Goal: Information Seeking & Learning: Learn about a topic

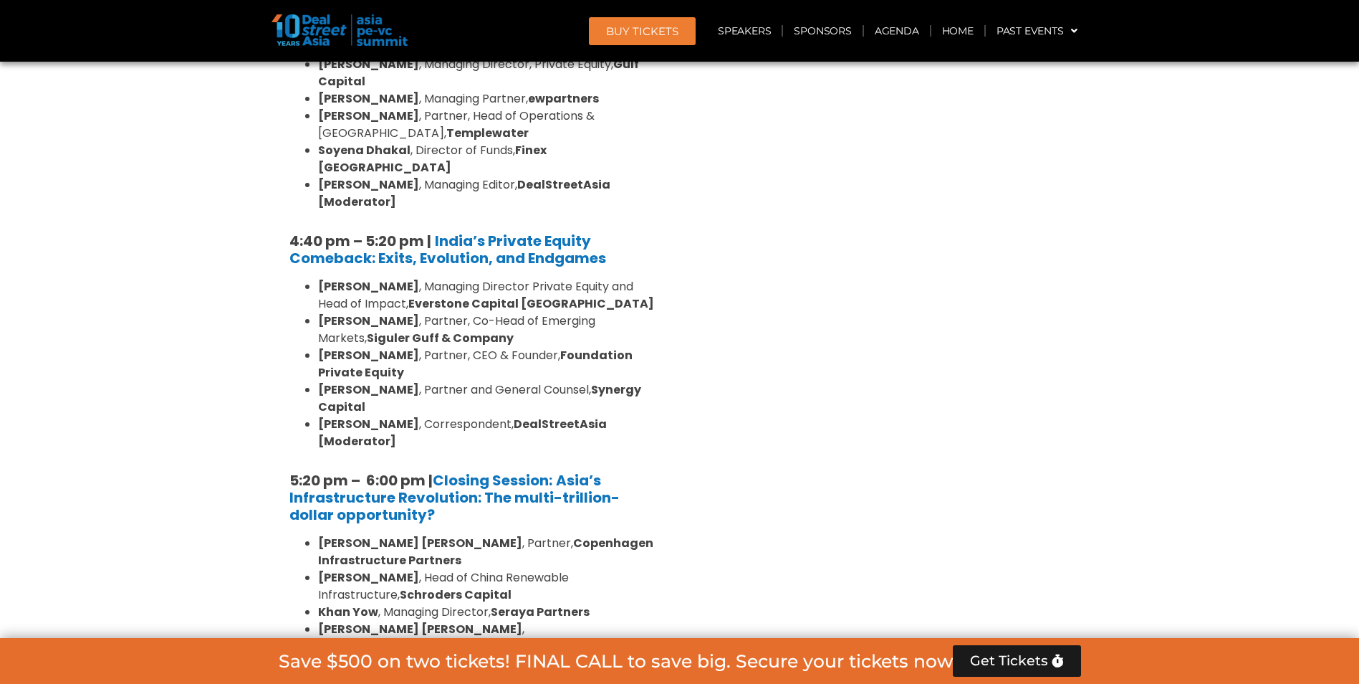
scroll to position [3081, 0]
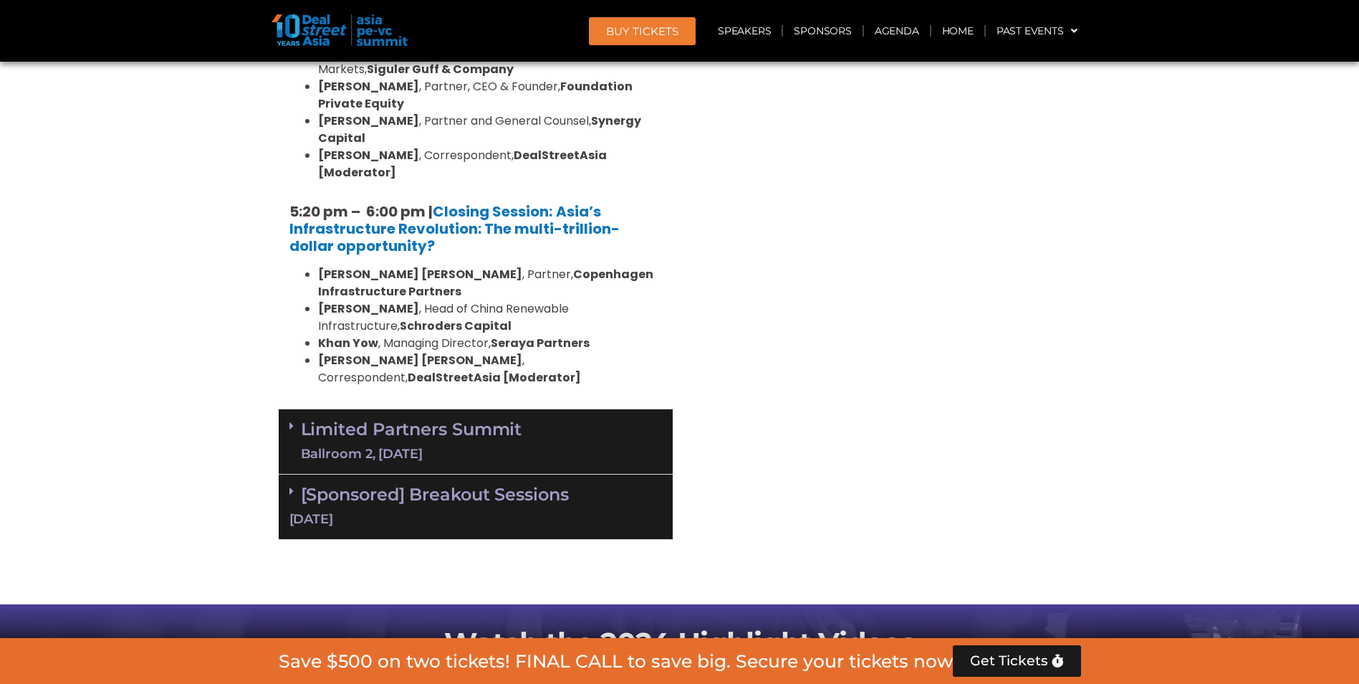
click at [434, 420] on link "Limited Partners [GEOGRAPHIC_DATA] 2, [DATE]" at bounding box center [411, 441] width 221 height 43
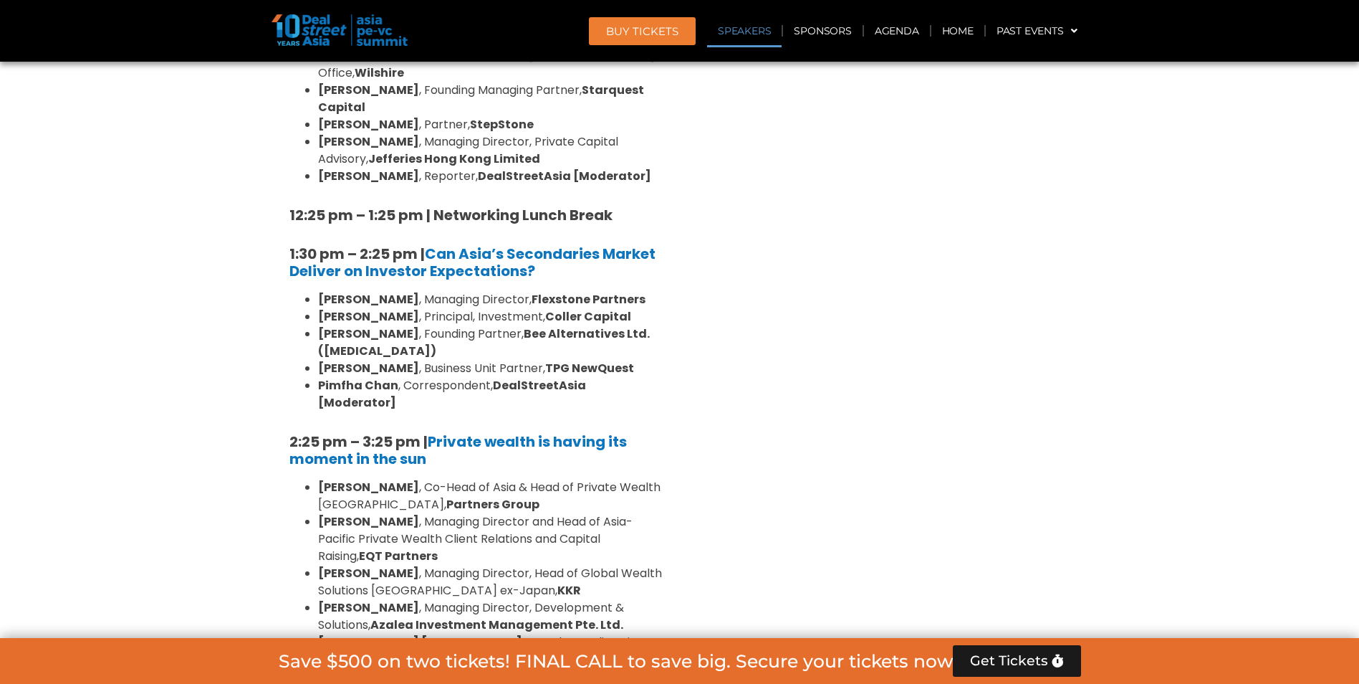
scroll to position [3941, 0]
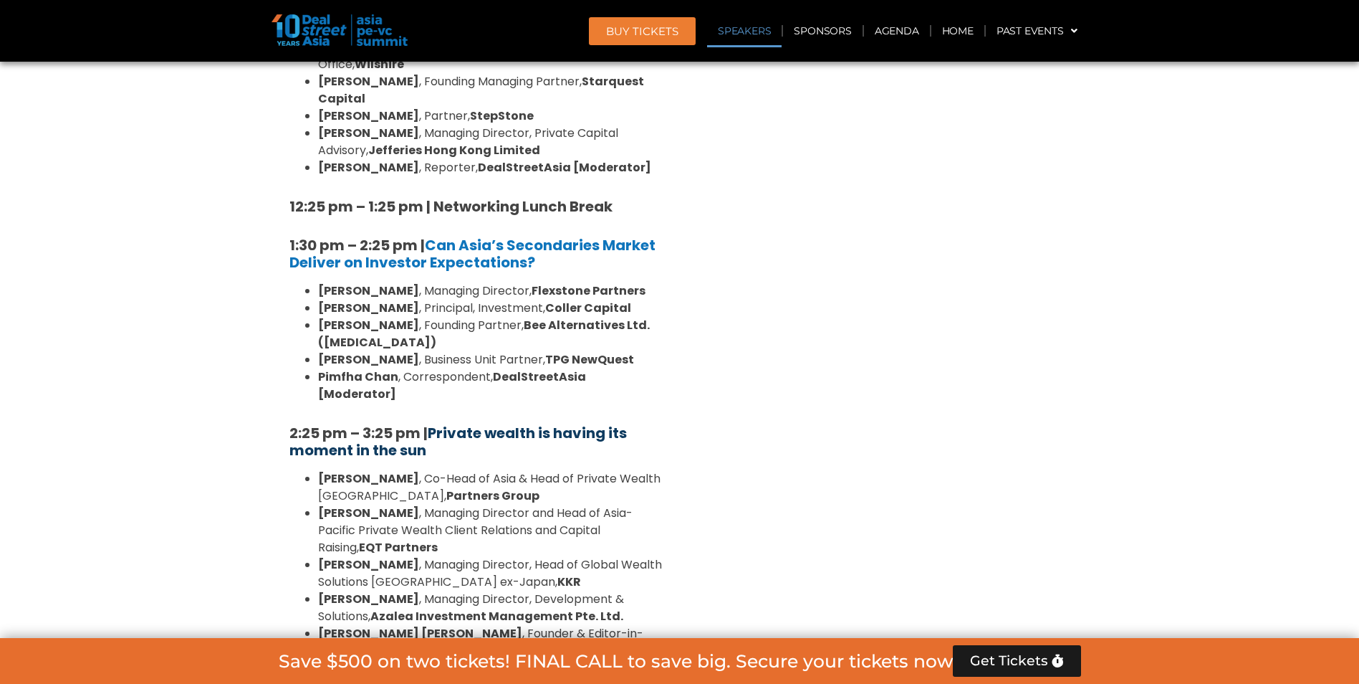
click at [596, 423] on b "Private wealth is having its moment in the sun" at bounding box center [457, 441] width 337 height 37
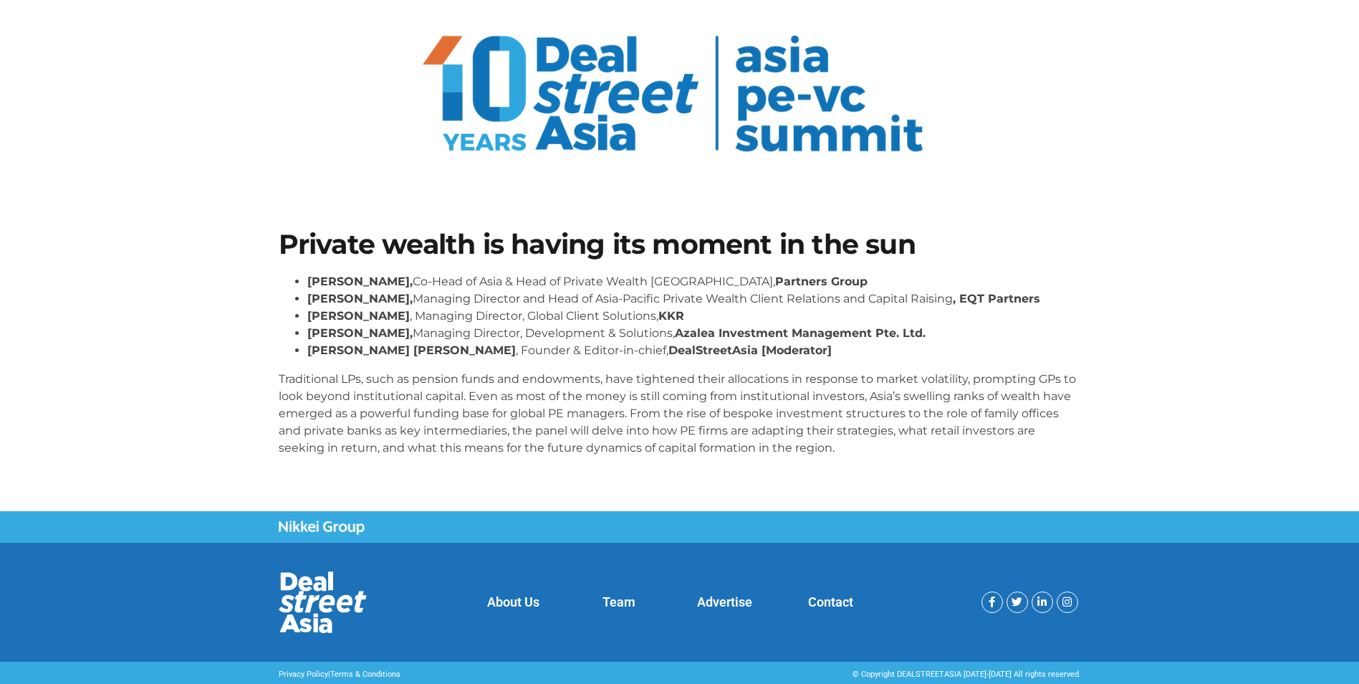
scroll to position [75, 0]
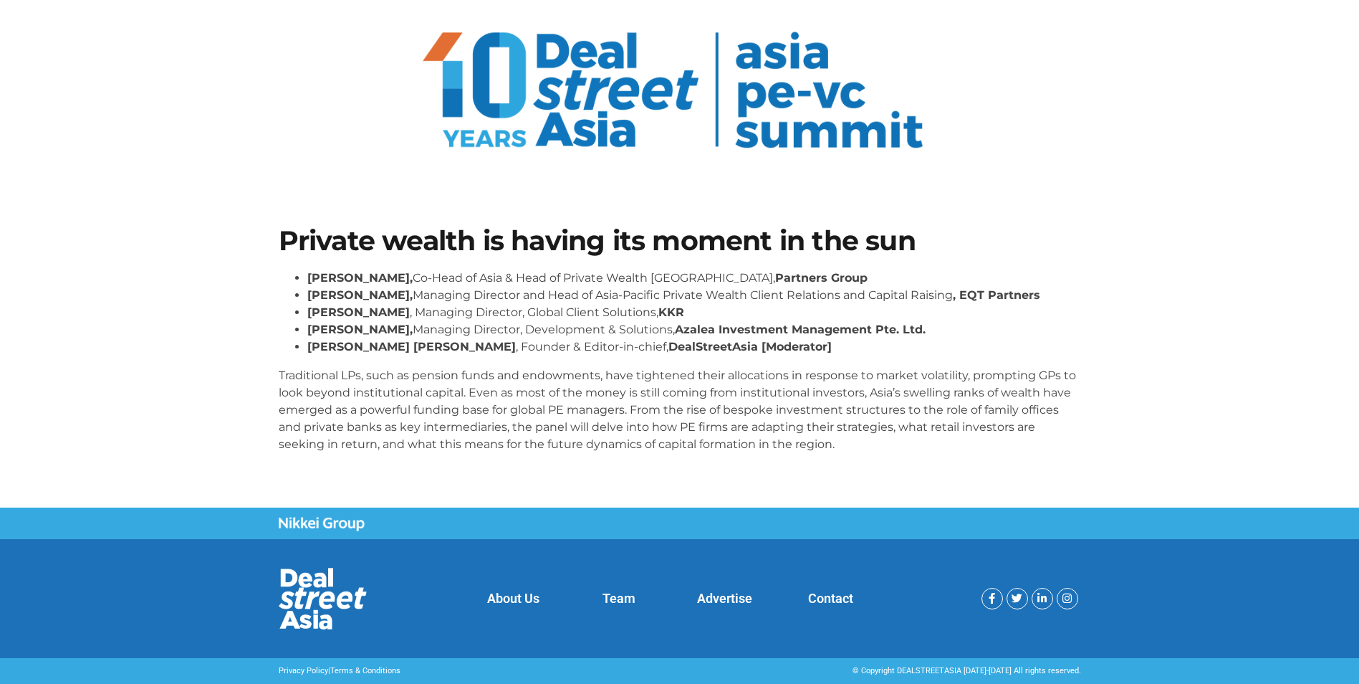
click at [961, 375] on p "Traditional LPs, such as pension funds and endowments, have tightened their all…" at bounding box center [680, 410] width 803 height 86
click at [496, 322] on li "Emma Ooi, Managing Director, Development & Solutions, Azalea Investment Managem…" at bounding box center [694, 329] width 774 height 17
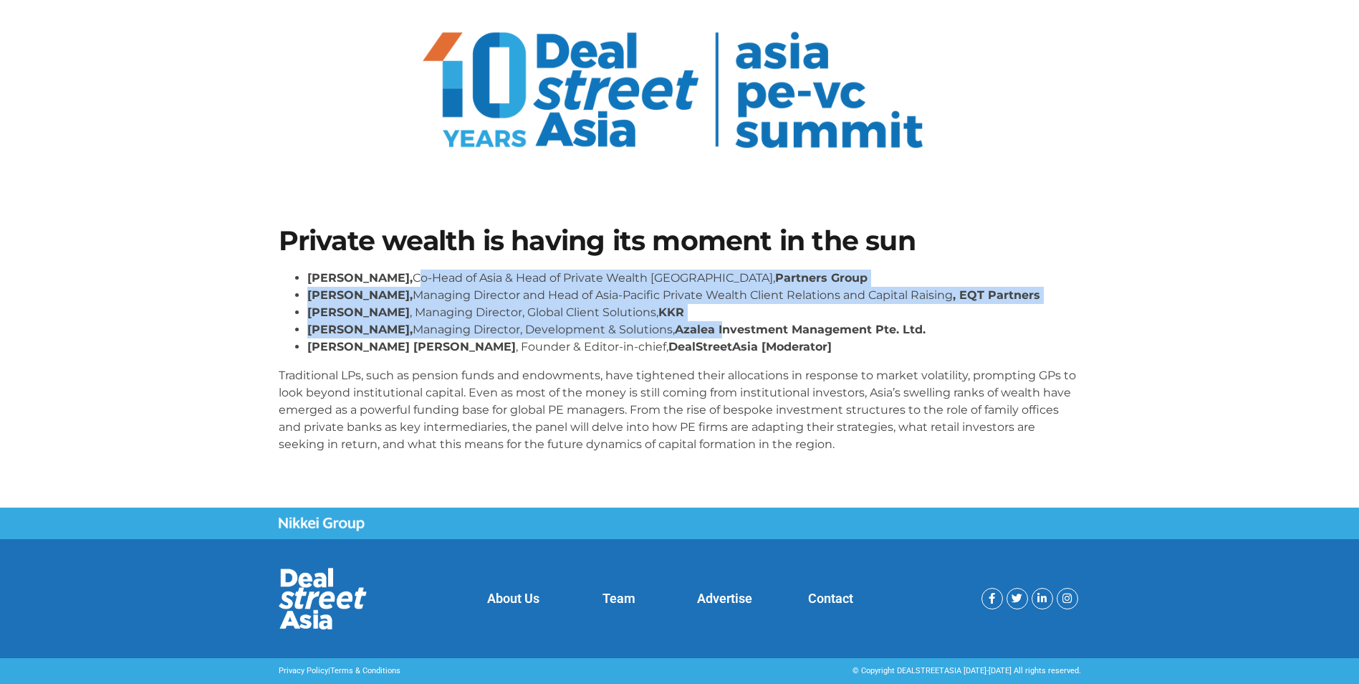
drag, startPoint x: 391, startPoint y: 271, endPoint x: 714, endPoint y: 321, distance: 326.3
click at [714, 321] on ul "Henry Chui, Co-Head of Asia & Head of Private Wealth Asia Pacific, Partners Gro…" at bounding box center [680, 312] width 803 height 86
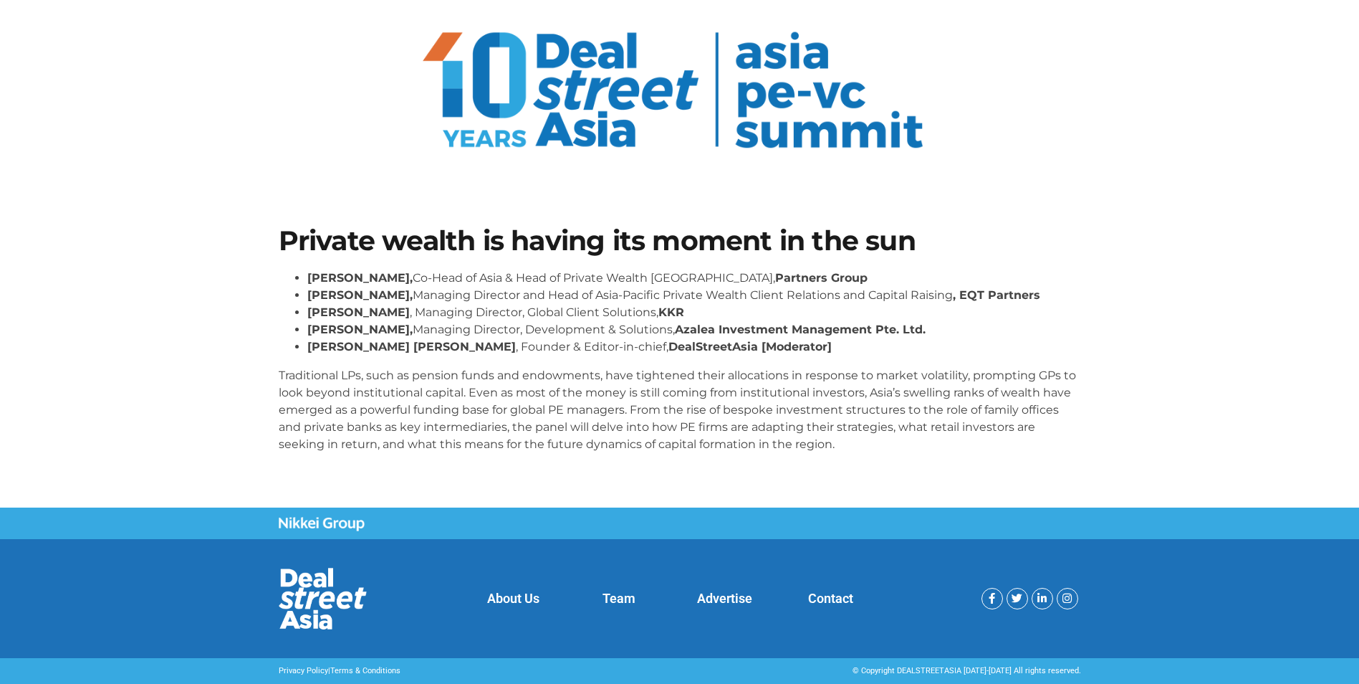
click at [718, 321] on li "Emma Ooi, Managing Director, Development & Solutions, Azalea Investment Managem…" at bounding box center [694, 329] width 774 height 17
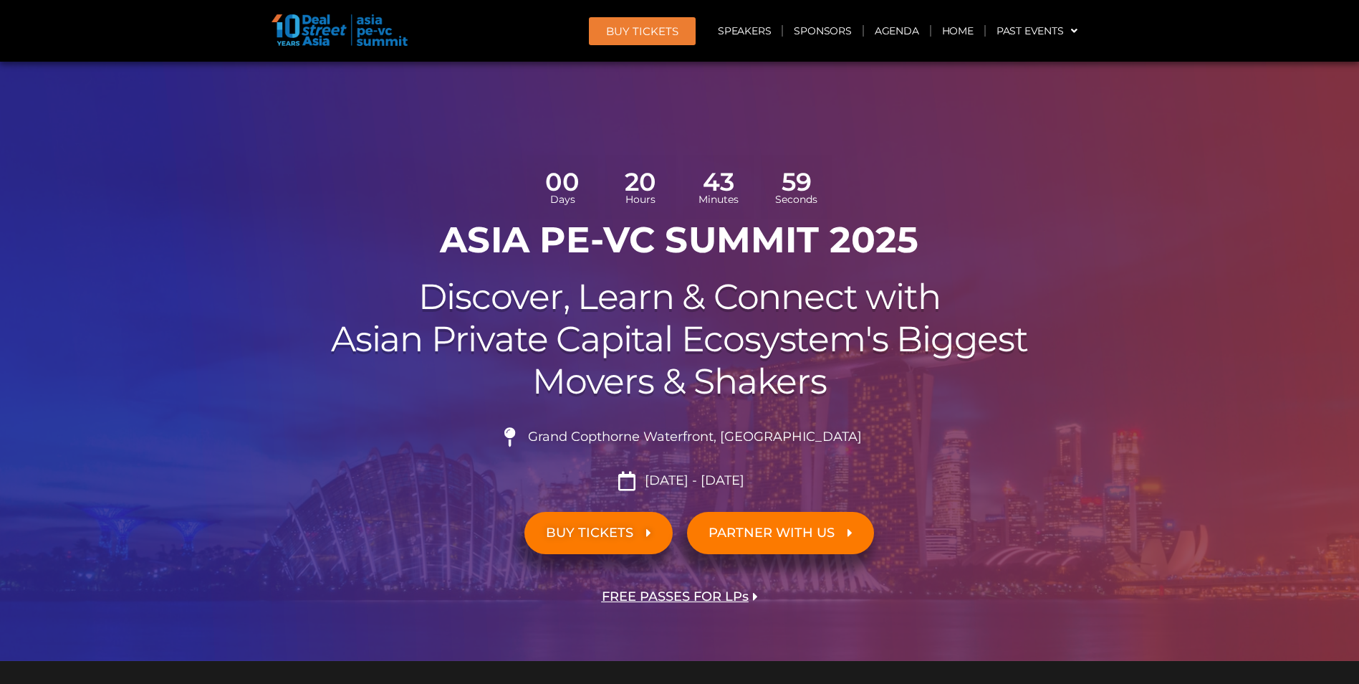
scroll to position [3081, 0]
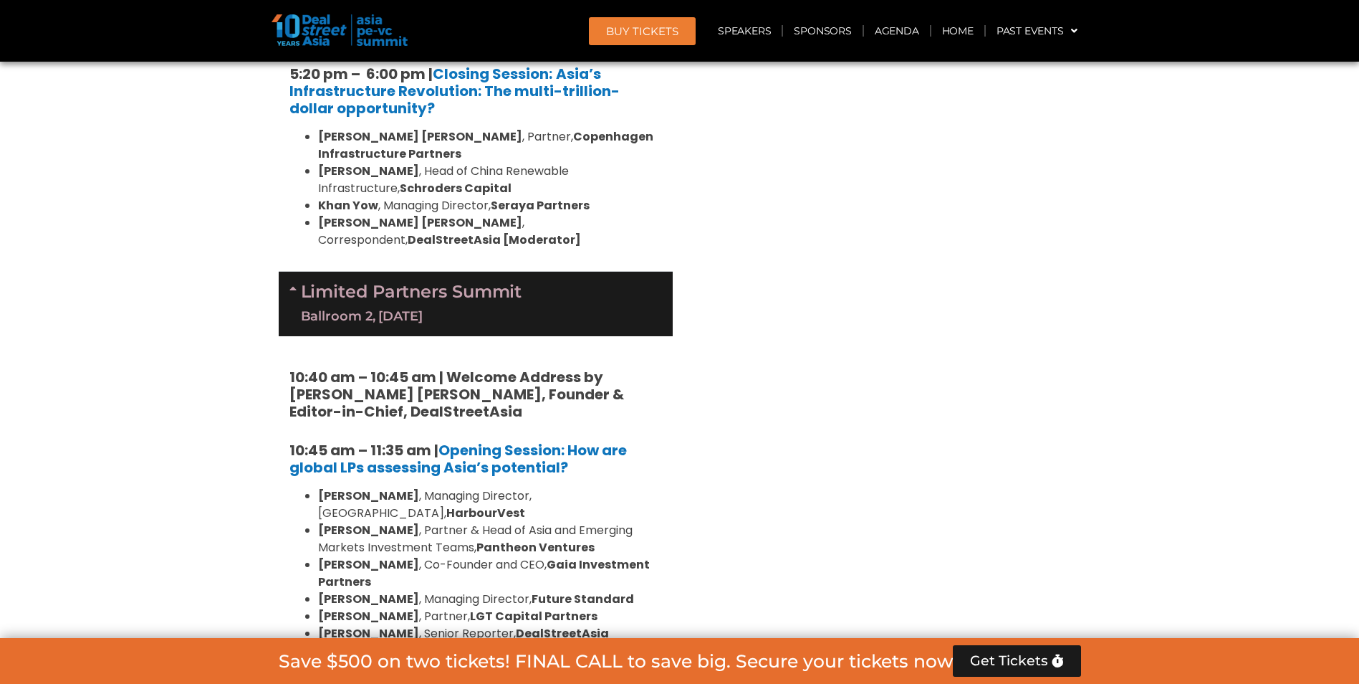
click at [750, 191] on div "Venture Capital & Founders​ Summit Ballroom 1, 11 Sept 8:00 am – 9:00 am | Regi…" at bounding box center [884, 685] width 408 height 5494
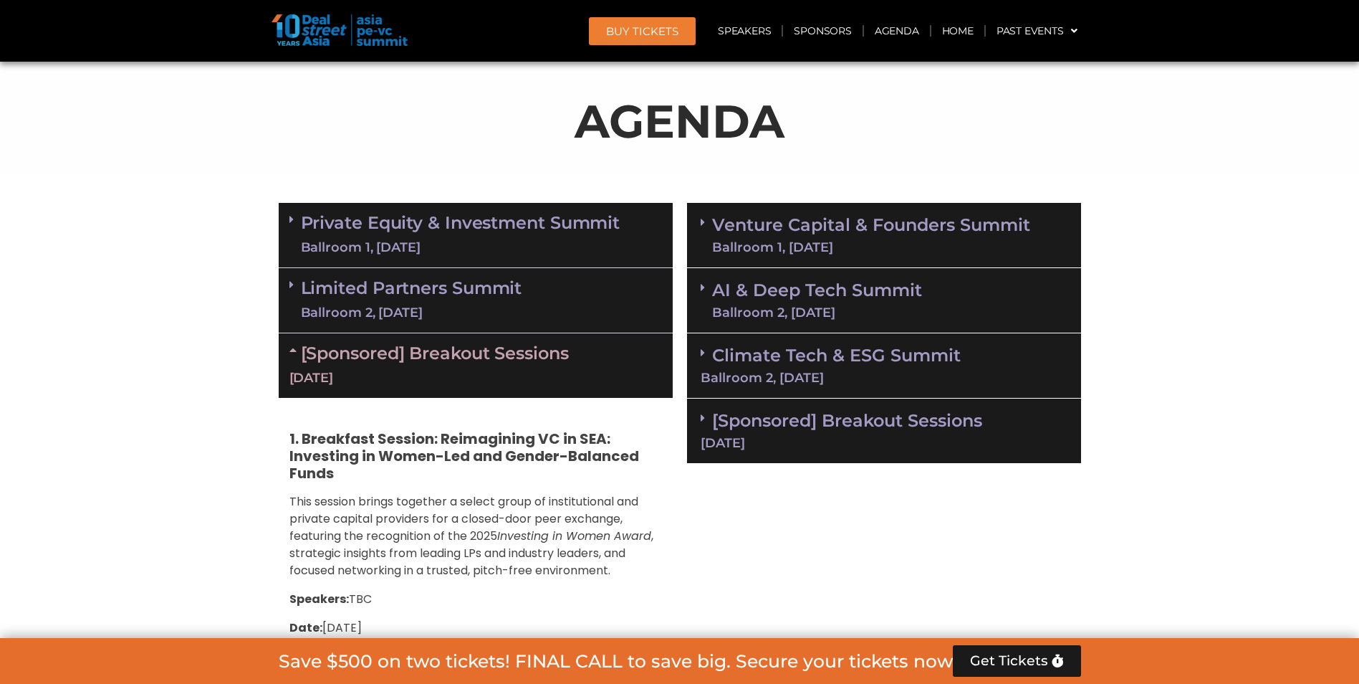
scroll to position [1146, 0]
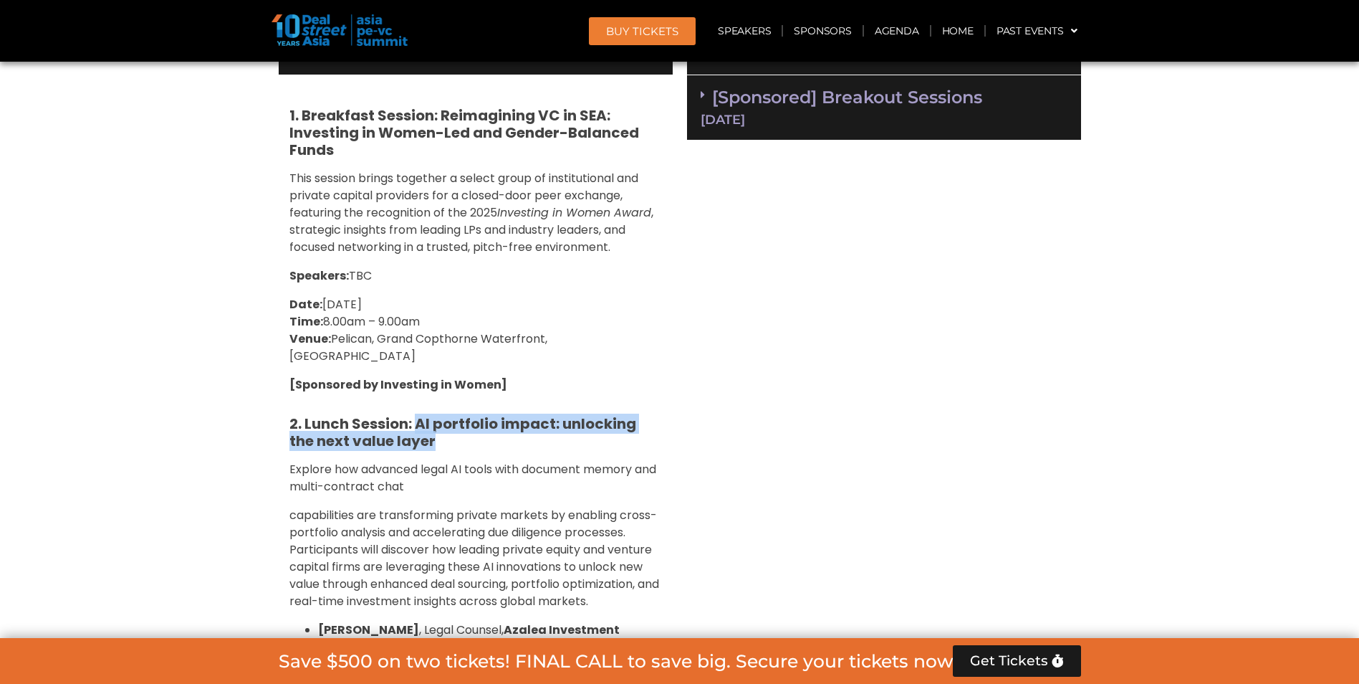
drag, startPoint x: 418, startPoint y: 406, endPoint x: 423, endPoint y: 418, distance: 14.1
click at [423, 418] on h5 "2. Lunch Session: AI portfolio impact: unlocking the next value layer" at bounding box center [475, 432] width 373 height 34
copy strong "AI portfolio impact: unlocking the next value layer"
